Goal: Task Accomplishment & Management: Use online tool/utility

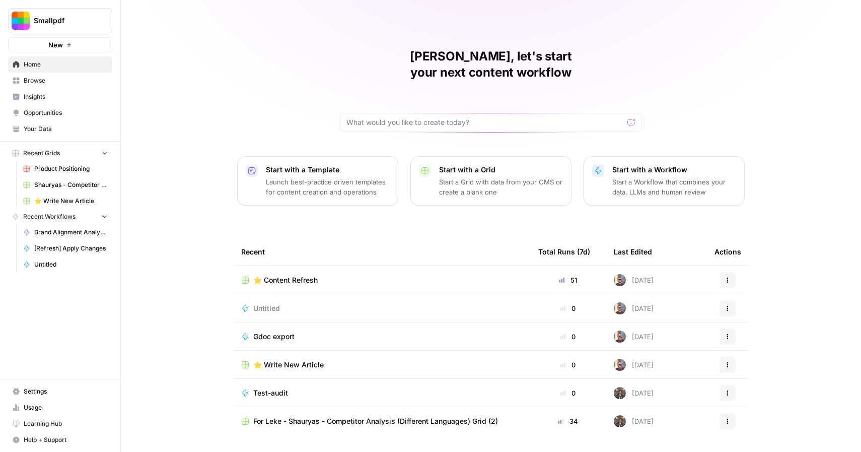
click at [284, 266] on td "⭐️ Content Refresh" at bounding box center [381, 280] width 297 height 28
click at [286, 275] on span "⭐️ Content Refresh" at bounding box center [285, 280] width 64 height 10
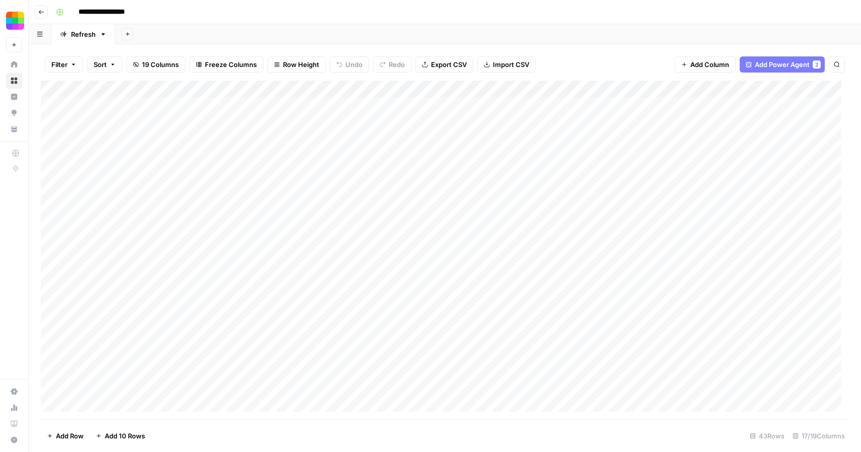
click at [116, 10] on input "**********" at bounding box center [112, 12] width 76 height 16
click at [224, 8] on div "**********" at bounding box center [451, 12] width 799 height 16
click at [45, 10] on button "Go back" at bounding box center [41, 12] width 13 height 13
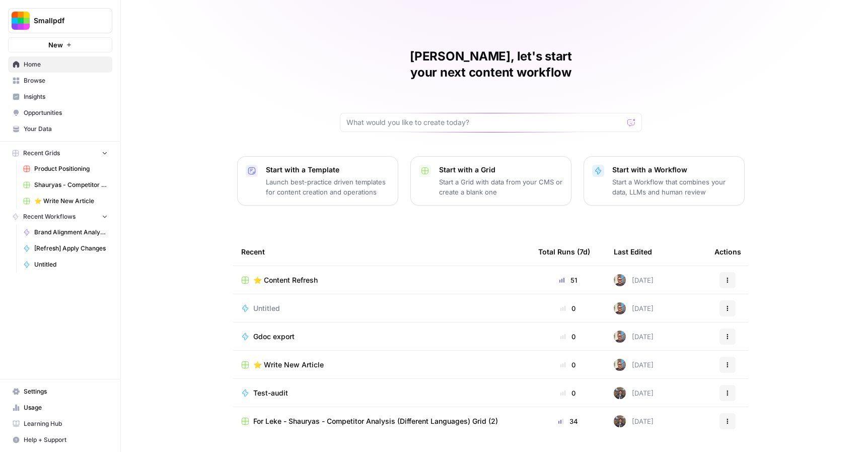
click at [35, 84] on span "Browse" at bounding box center [66, 80] width 84 height 9
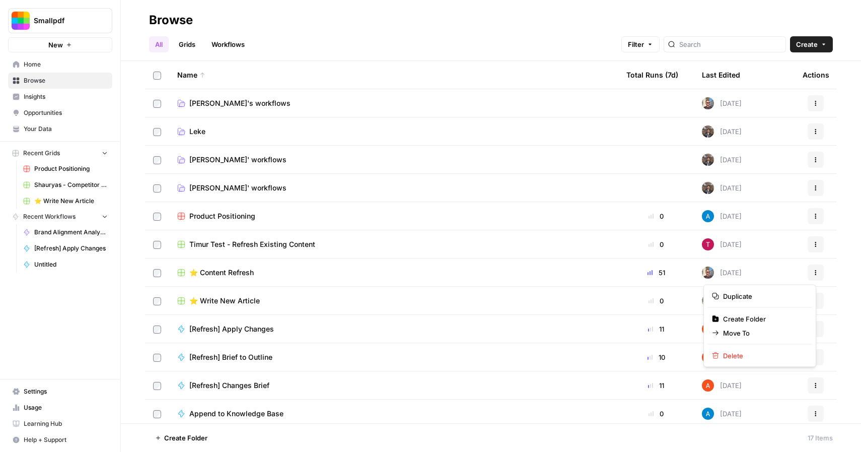
click at [813, 273] on icon "button" at bounding box center [816, 272] width 6 height 6
click at [334, 275] on div "⭐️ Content Refresh" at bounding box center [393, 272] width 433 height 10
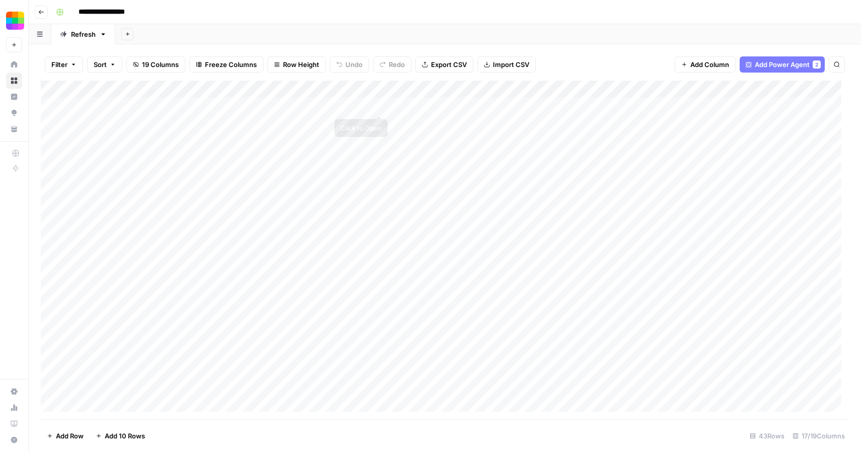
click at [463, 99] on div "Add Column" at bounding box center [445, 250] width 808 height 338
click at [594, 103] on div "Add Column" at bounding box center [445, 250] width 808 height 338
click at [295, 108] on div "Add Column" at bounding box center [445, 250] width 808 height 338
click at [352, 105] on div "Add Column" at bounding box center [445, 250] width 808 height 338
click at [394, 103] on div "Add Column" at bounding box center [445, 250] width 808 height 338
